Goal: Leave review/rating

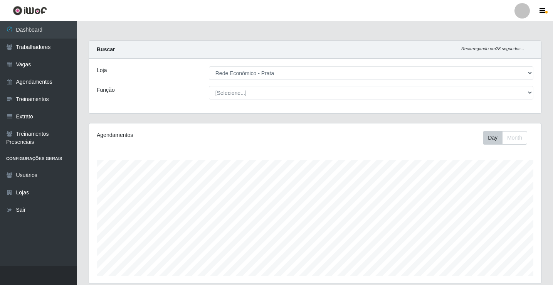
select select "192"
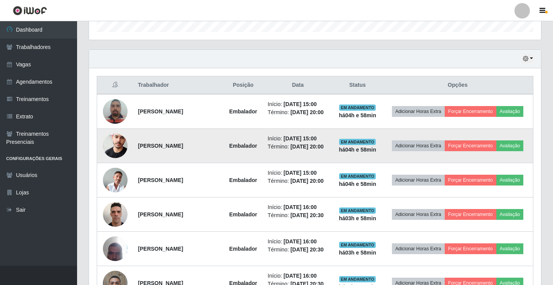
scroll to position [160, 452]
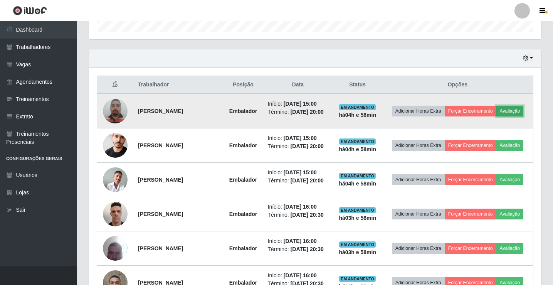
click at [496, 116] on button "Avaliação" at bounding box center [509, 111] width 27 height 11
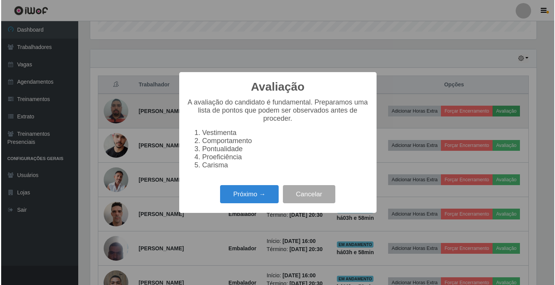
scroll to position [160, 448]
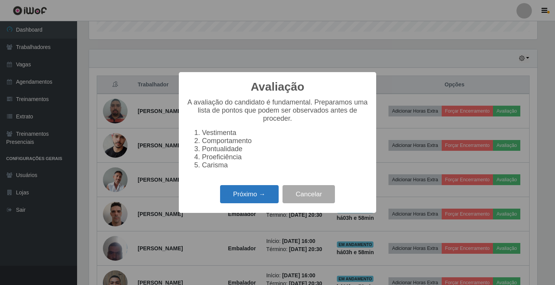
click at [245, 192] on button "Próximo →" at bounding box center [249, 194] width 59 height 18
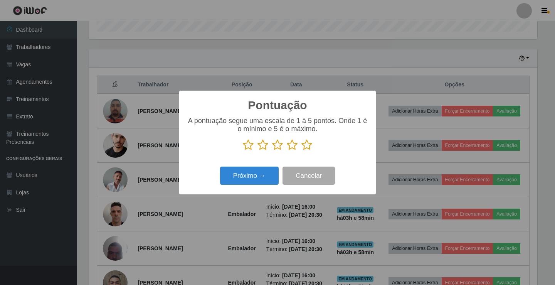
scroll to position [384995, 384707]
click at [309, 146] on icon at bounding box center [306, 145] width 11 height 12
click at [301, 151] on input "radio" at bounding box center [301, 151] width 0 height 0
click at [271, 173] on button "Próximo →" at bounding box center [249, 175] width 59 height 18
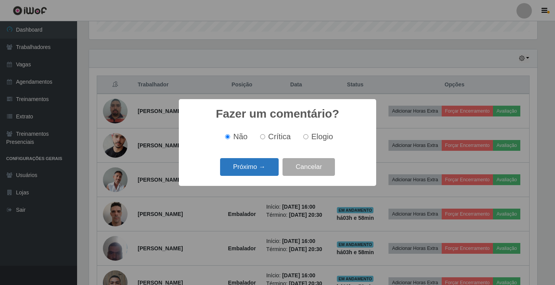
click at [271, 166] on button "Próximo →" at bounding box center [249, 167] width 59 height 18
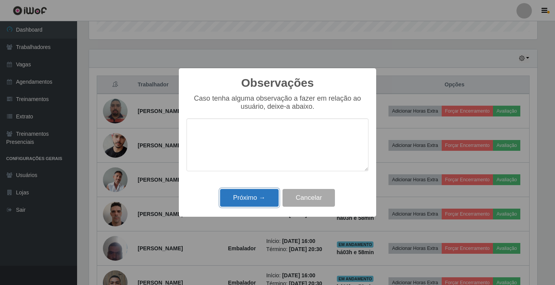
click at [268, 195] on button "Próximo →" at bounding box center [249, 198] width 59 height 18
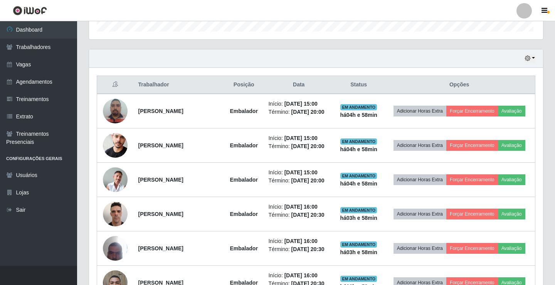
scroll to position [160, 452]
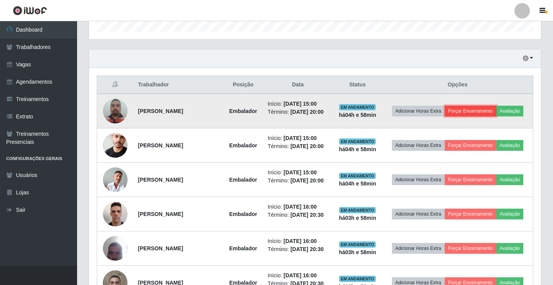
click at [485, 108] on button "Forçar Encerramento" at bounding box center [470, 111] width 52 height 11
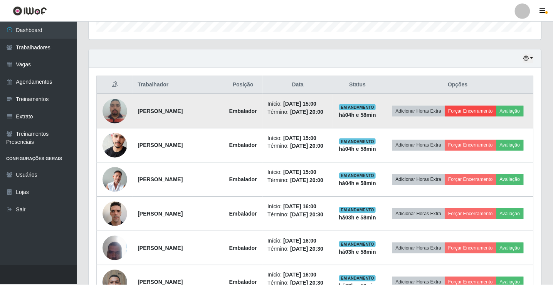
scroll to position [160, 448]
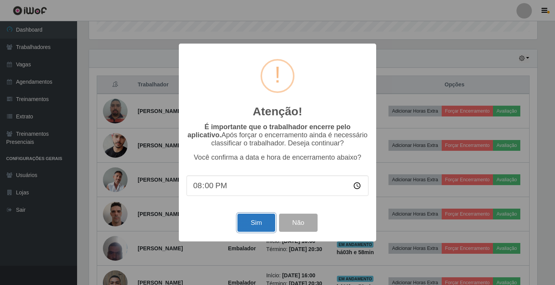
click at [255, 225] on button "Sim" at bounding box center [255, 222] width 37 height 18
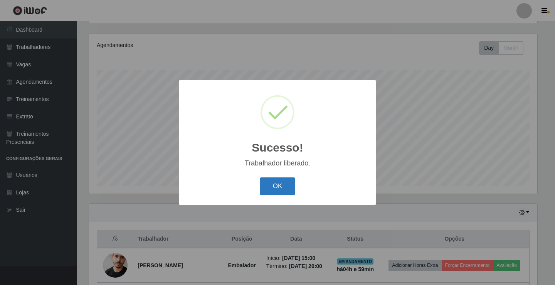
click at [267, 191] on button "OK" at bounding box center [278, 186] width 36 height 18
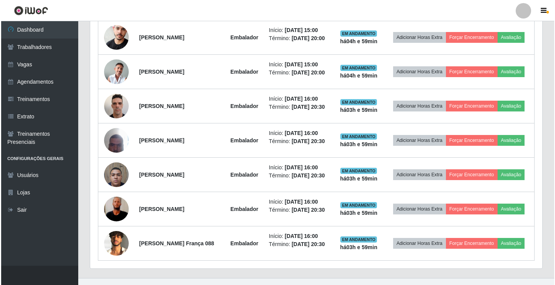
scroll to position [321, 0]
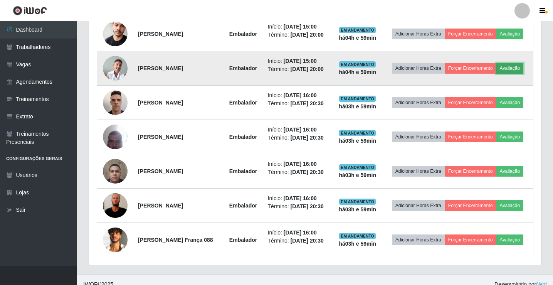
click at [496, 74] on button "Avaliação" at bounding box center [509, 68] width 27 height 11
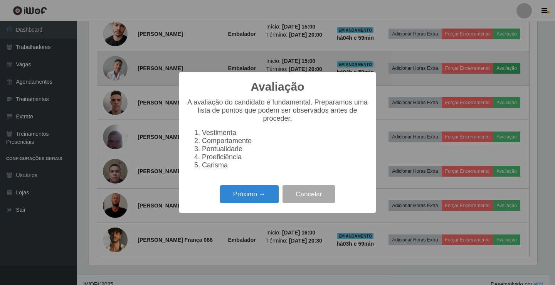
scroll to position [160, 448]
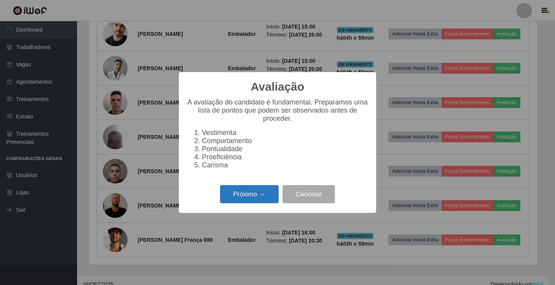
click at [259, 194] on button "Próximo →" at bounding box center [249, 194] width 59 height 18
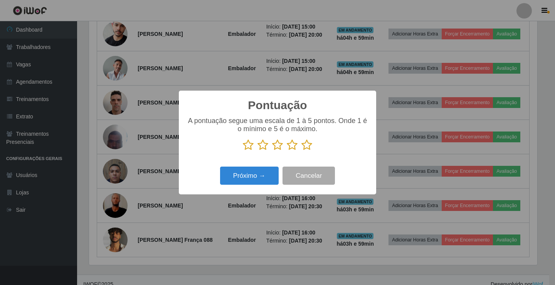
click at [305, 146] on icon at bounding box center [306, 145] width 11 height 12
click at [301, 151] on input "radio" at bounding box center [301, 151] width 0 height 0
click at [268, 178] on button "Próximo →" at bounding box center [249, 175] width 59 height 18
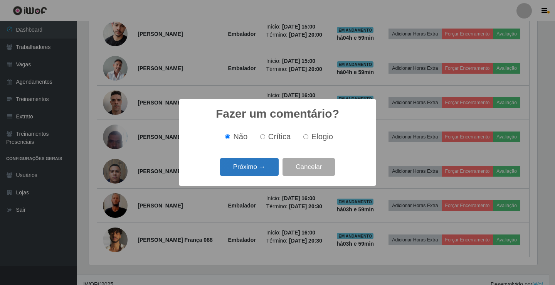
click at [268, 163] on button "Próximo →" at bounding box center [249, 167] width 59 height 18
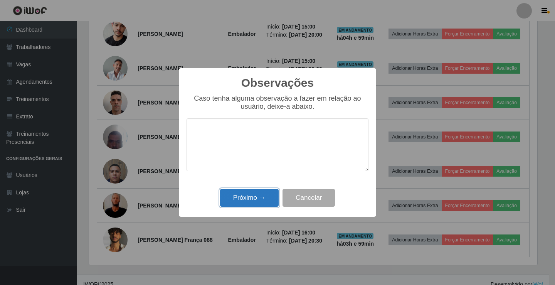
click at [260, 194] on button "Próximo →" at bounding box center [249, 198] width 59 height 18
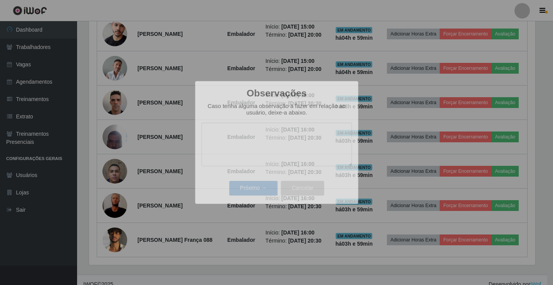
scroll to position [160, 452]
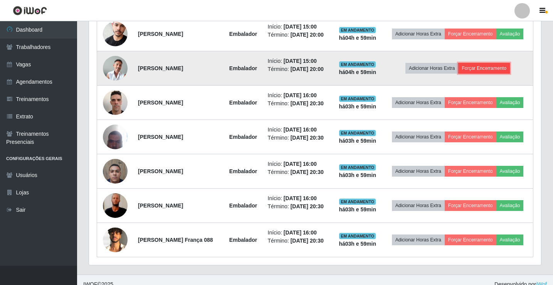
click at [476, 74] on button "Forçar Encerramento" at bounding box center [484, 68] width 52 height 11
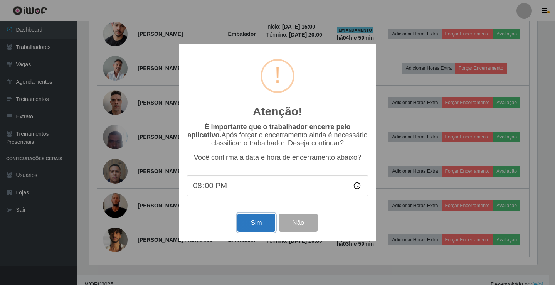
click at [247, 222] on button "Sim" at bounding box center [255, 222] width 37 height 18
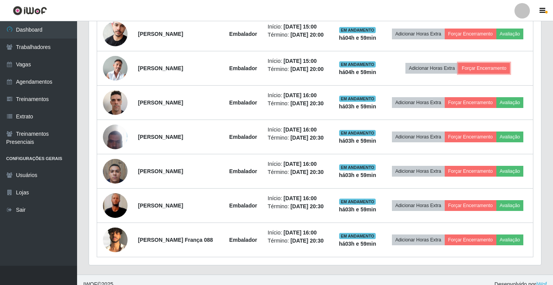
scroll to position [0, 0]
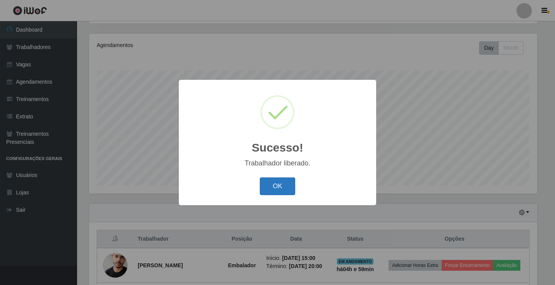
click at [263, 190] on button "OK" at bounding box center [278, 186] width 36 height 18
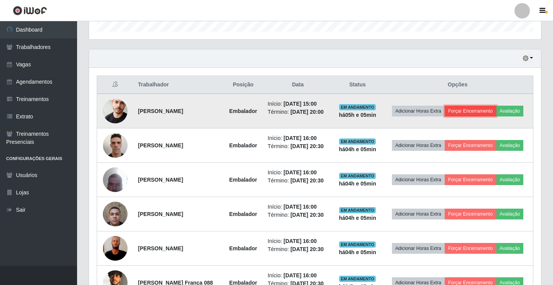
click at [489, 107] on button "Forçar Encerramento" at bounding box center [470, 111] width 52 height 11
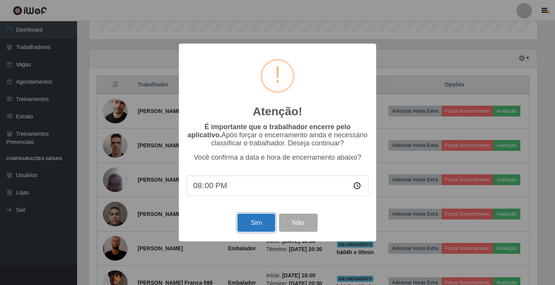
click at [259, 229] on button "Sim" at bounding box center [255, 222] width 37 height 18
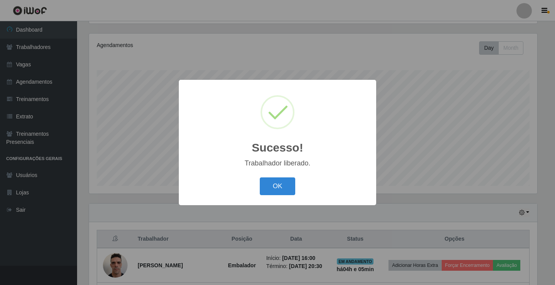
click at [260, 177] on button "OK" at bounding box center [278, 186] width 36 height 18
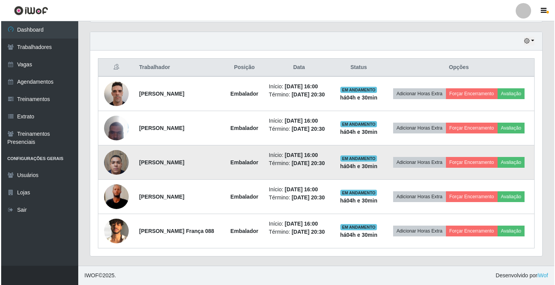
scroll to position [290, 0]
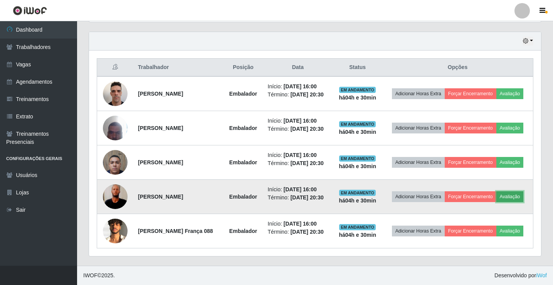
click at [496, 194] on button "Avaliação" at bounding box center [509, 196] width 27 height 11
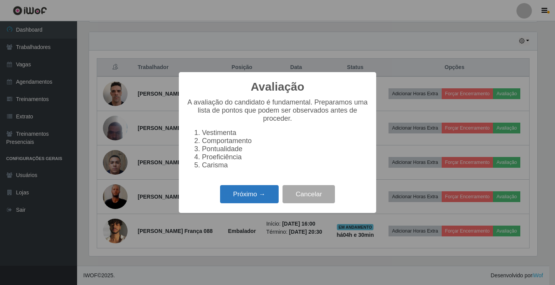
click at [265, 199] on button "Próximo →" at bounding box center [249, 194] width 59 height 18
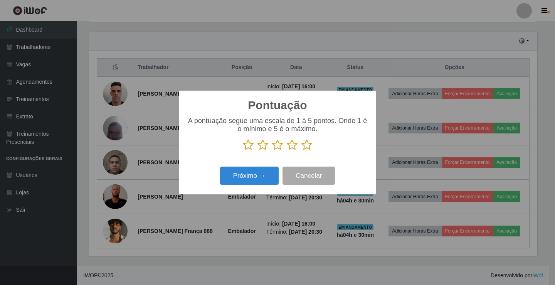
click at [304, 148] on icon at bounding box center [306, 145] width 11 height 12
click at [301, 151] on input "radio" at bounding box center [301, 151] width 0 height 0
click at [270, 178] on button "Próximo →" at bounding box center [249, 175] width 59 height 18
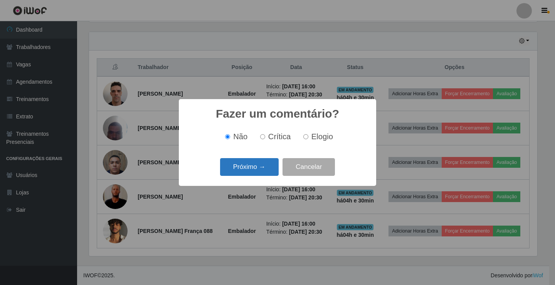
click at [268, 165] on button "Próximo →" at bounding box center [249, 167] width 59 height 18
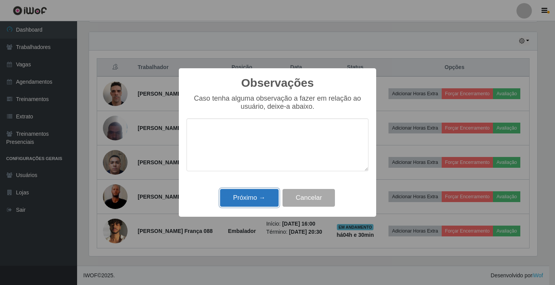
click at [259, 194] on button "Próximo →" at bounding box center [249, 198] width 59 height 18
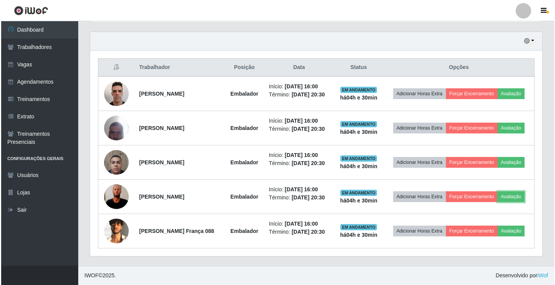
scroll to position [160, 452]
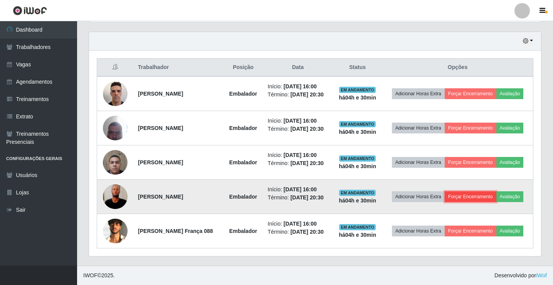
click at [496, 191] on button "Forçar Encerramento" at bounding box center [470, 196] width 52 height 11
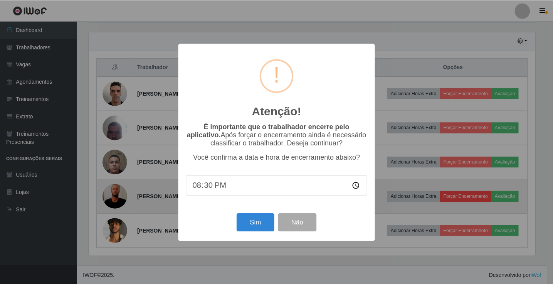
scroll to position [160, 448]
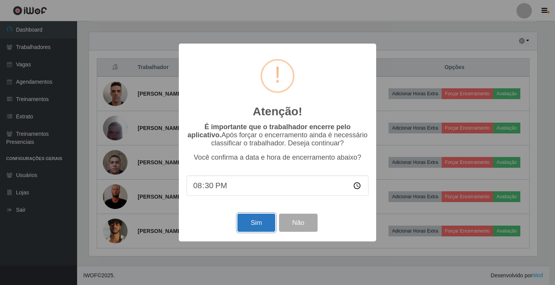
click at [259, 225] on button "Sim" at bounding box center [255, 222] width 37 height 18
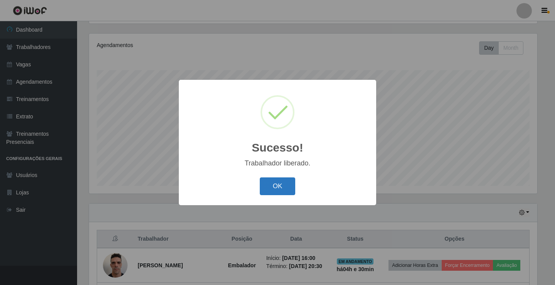
click at [285, 189] on button "OK" at bounding box center [278, 186] width 36 height 18
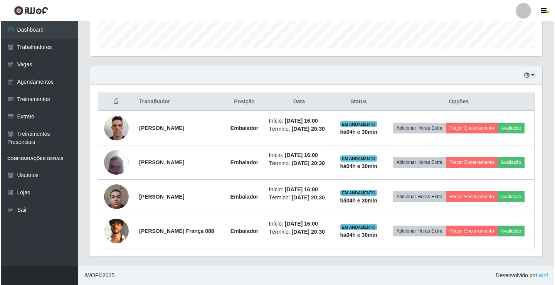
scroll to position [250, 0]
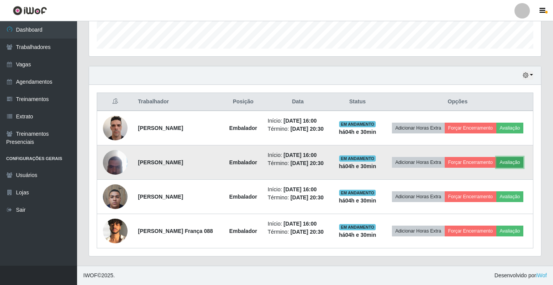
click at [496, 157] on button "Avaliação" at bounding box center [509, 162] width 27 height 11
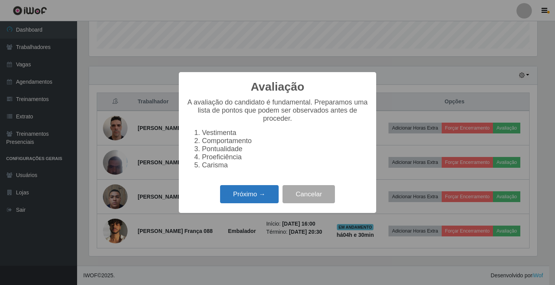
click at [260, 199] on button "Próximo →" at bounding box center [249, 194] width 59 height 18
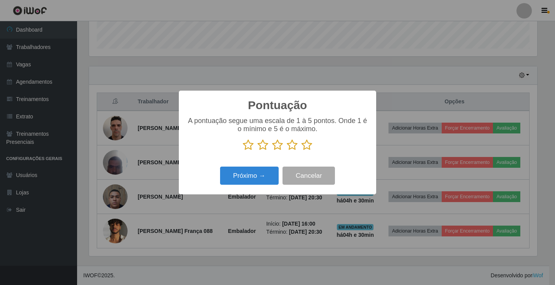
click at [305, 149] on icon at bounding box center [306, 145] width 11 height 12
click at [301, 151] on input "radio" at bounding box center [301, 151] width 0 height 0
click at [267, 174] on button "Próximo →" at bounding box center [249, 175] width 59 height 18
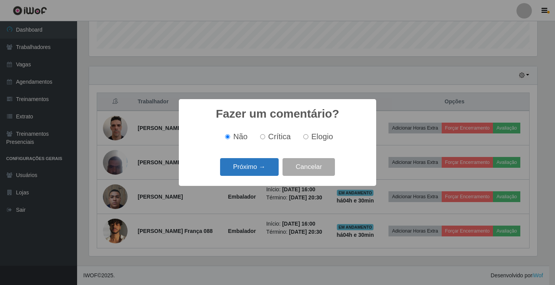
click at [271, 168] on button "Próximo →" at bounding box center [249, 167] width 59 height 18
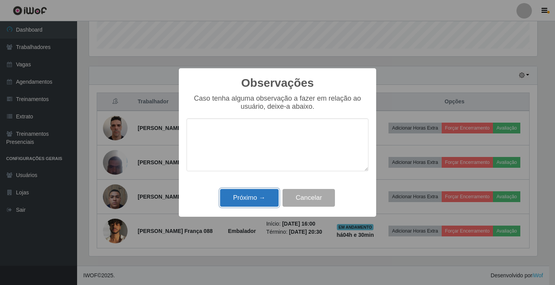
click at [262, 193] on button "Próximo →" at bounding box center [249, 198] width 59 height 18
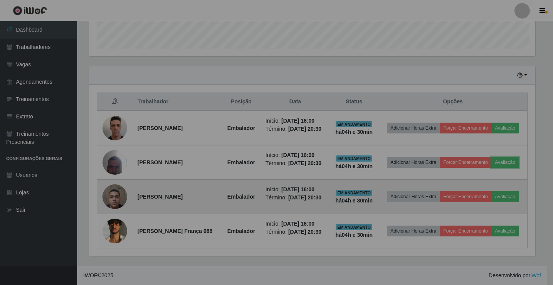
scroll to position [160, 452]
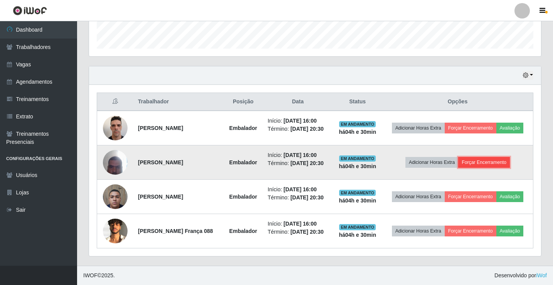
click at [506, 157] on button "Forçar Encerramento" at bounding box center [484, 162] width 52 height 11
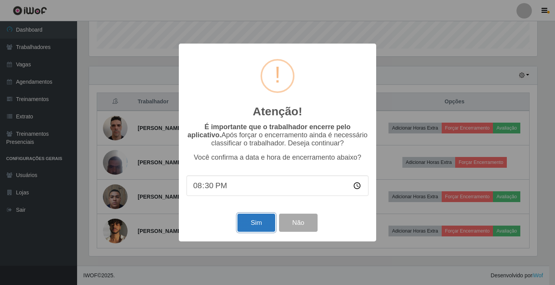
click at [248, 221] on button "Sim" at bounding box center [255, 222] width 37 height 18
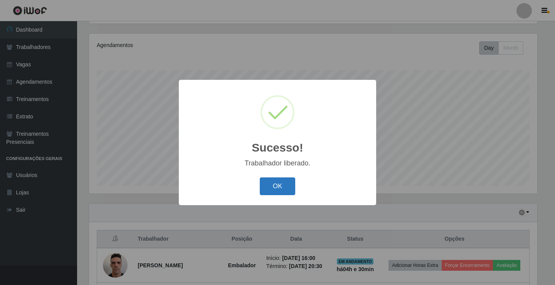
click at [285, 184] on button "OK" at bounding box center [278, 186] width 36 height 18
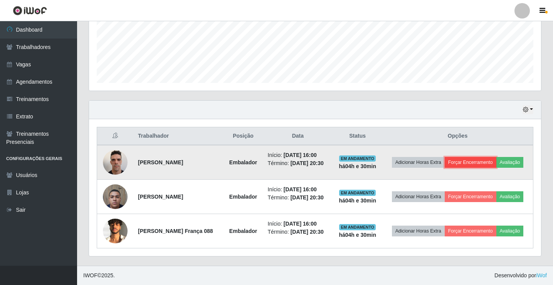
click at [492, 157] on button "Forçar Encerramento" at bounding box center [470, 162] width 52 height 11
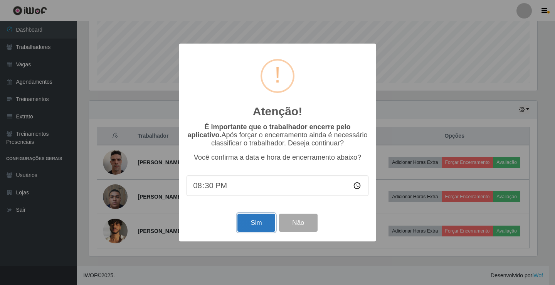
click at [244, 227] on button "Sim" at bounding box center [255, 222] width 37 height 18
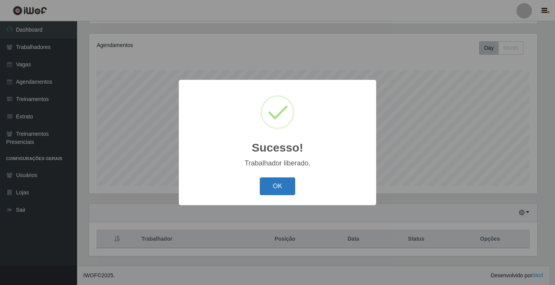
click at [275, 188] on button "OK" at bounding box center [278, 186] width 36 height 18
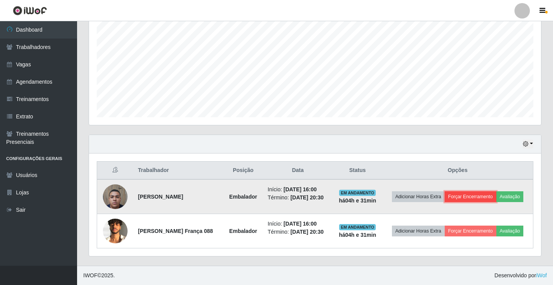
click at [496, 191] on button "Forçar Encerramento" at bounding box center [470, 196] width 52 height 11
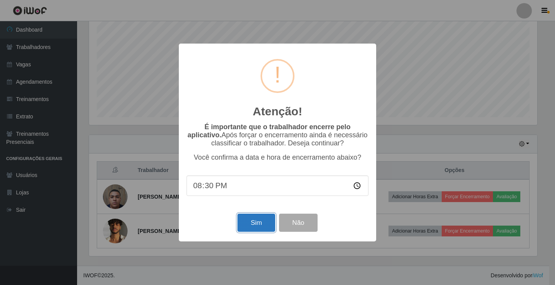
click at [255, 229] on button "Sim" at bounding box center [255, 222] width 37 height 18
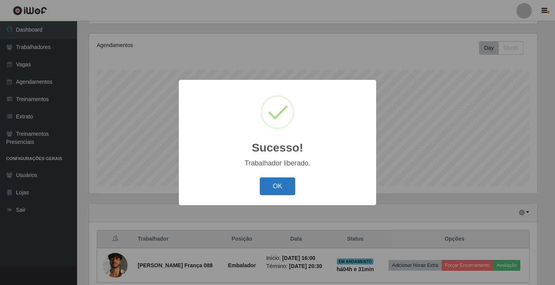
click at [292, 188] on button "OK" at bounding box center [278, 186] width 36 height 18
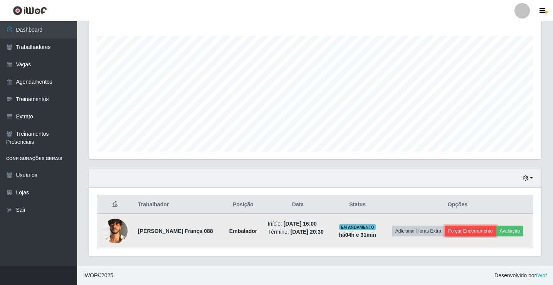
click at [491, 225] on button "Forçar Encerramento" at bounding box center [470, 230] width 52 height 11
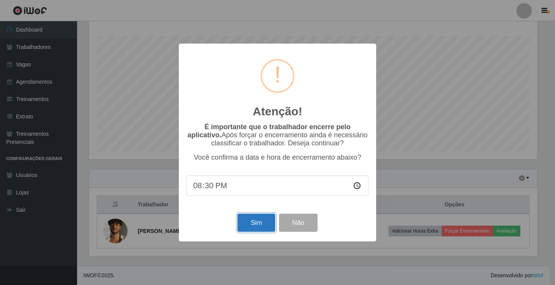
click at [256, 226] on button "Sim" at bounding box center [255, 222] width 37 height 18
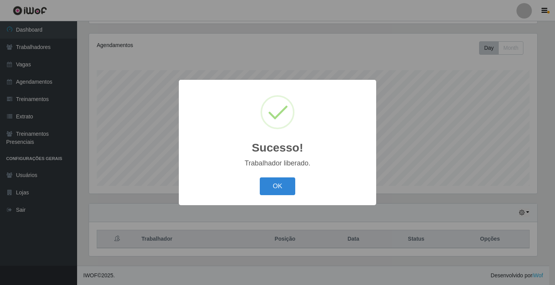
click at [288, 190] on button "OK" at bounding box center [278, 186] width 36 height 18
